Goal: Transaction & Acquisition: Subscribe to service/newsletter

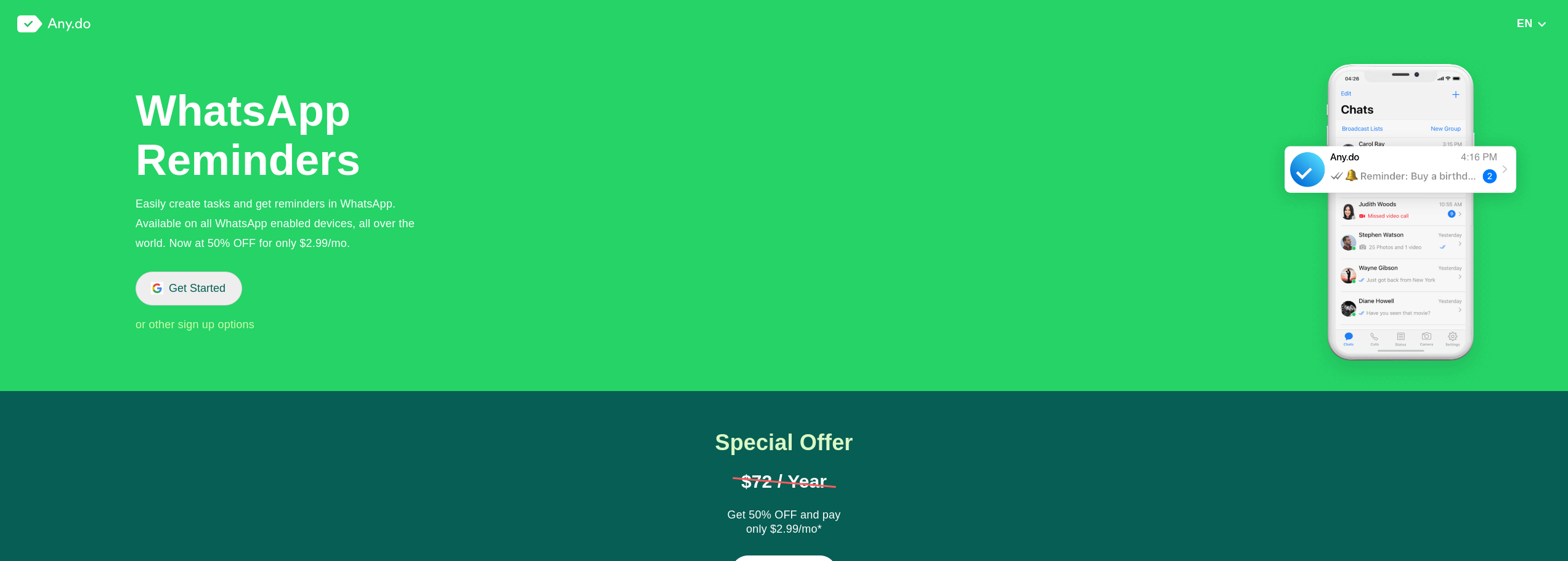
click at [199, 298] on button "Get Started" at bounding box center [189, 289] width 107 height 34
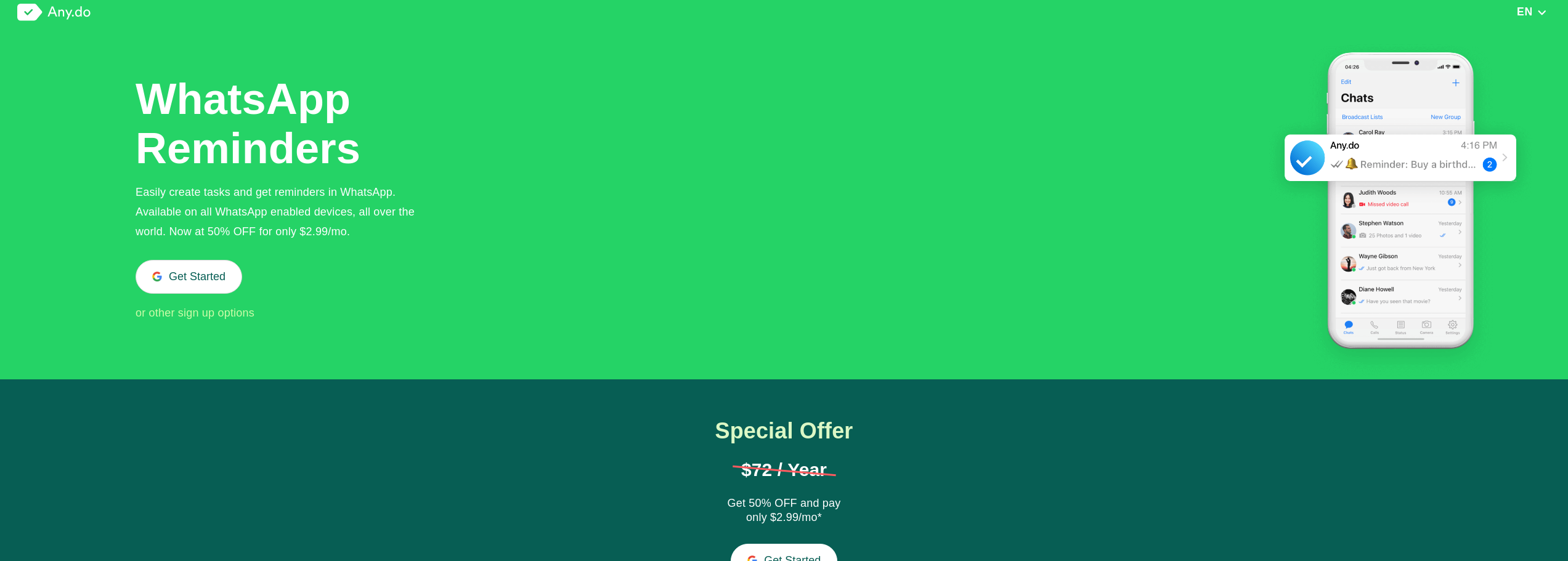
scroll to position [212, 0]
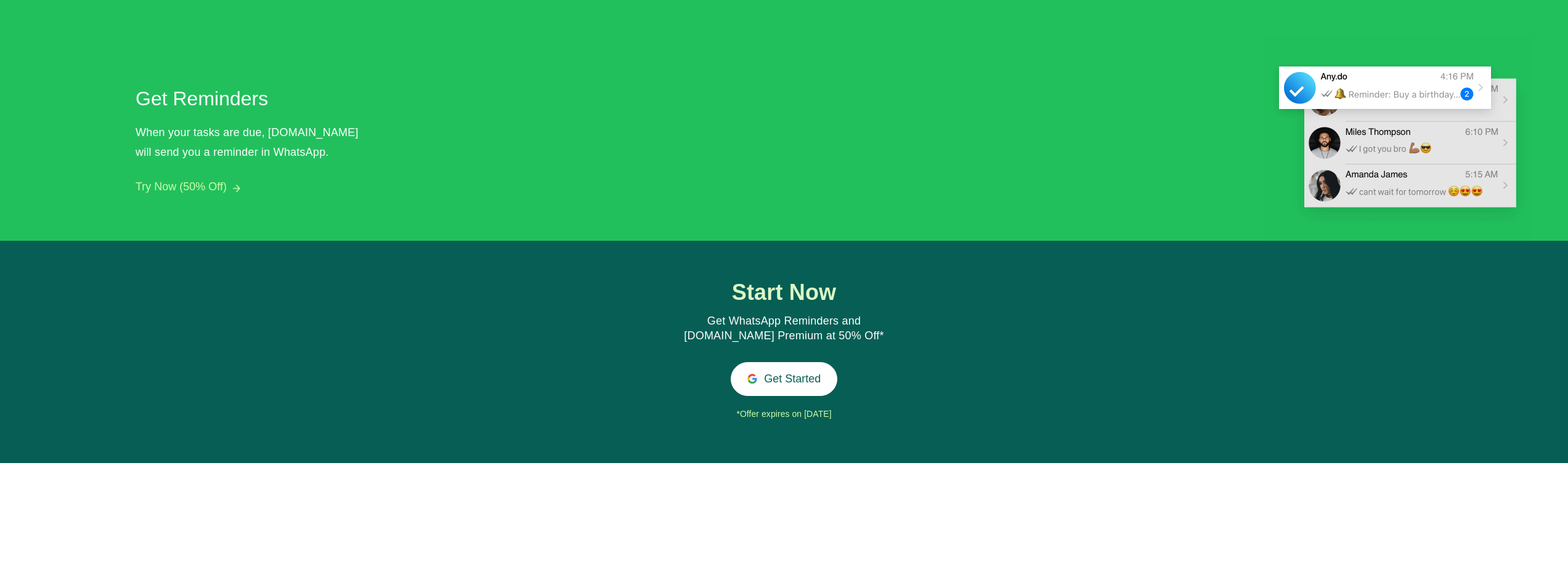
scroll to position [1154, 0]
click at [803, 390] on button "Get Started" at bounding box center [784, 378] width 107 height 34
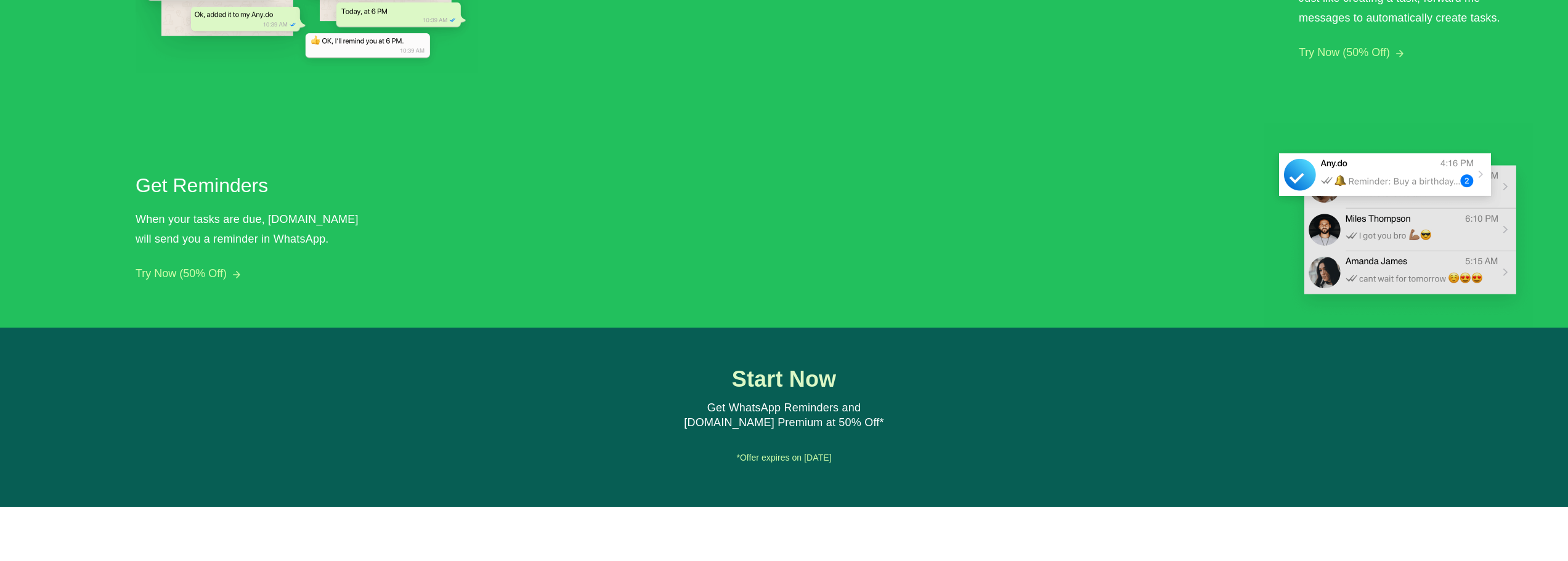
scroll to position [910, 0]
